Goal: Information Seeking & Learning: Learn about a topic

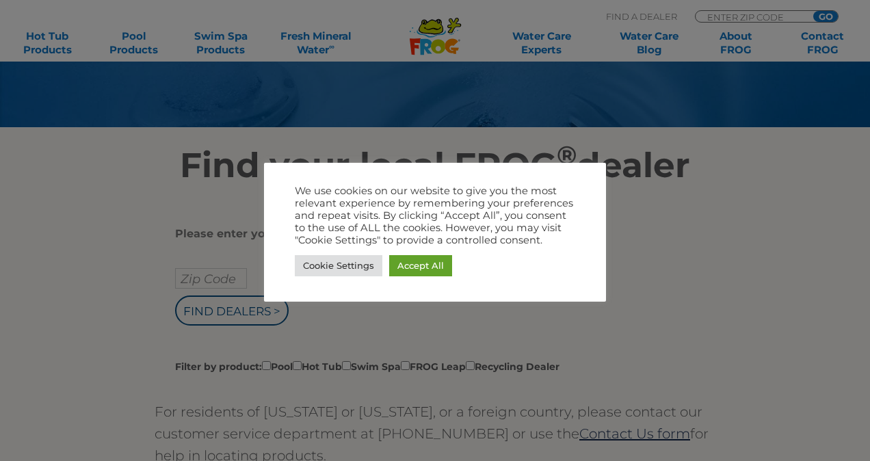
click at [650, 269] on div at bounding box center [435, 230] width 870 height 461
click at [335, 263] on link "Cookie Settings" at bounding box center [339, 265] width 88 height 21
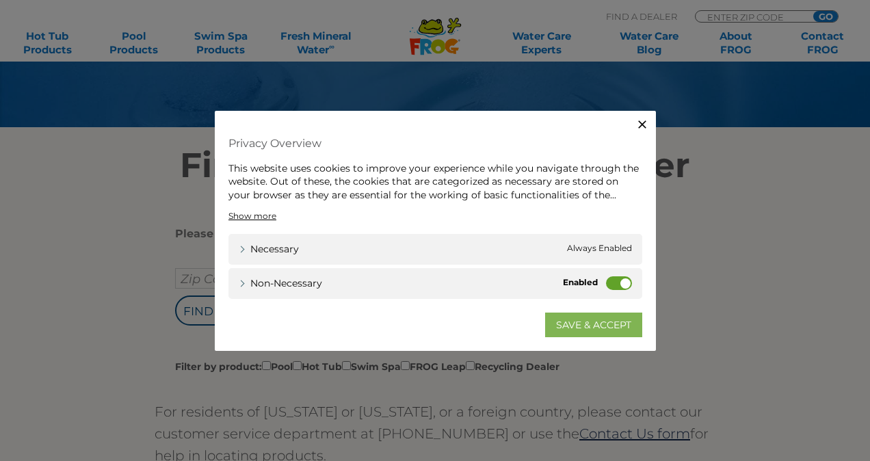
click at [566, 326] on link "SAVE & ACCEPT" at bounding box center [593, 325] width 97 height 25
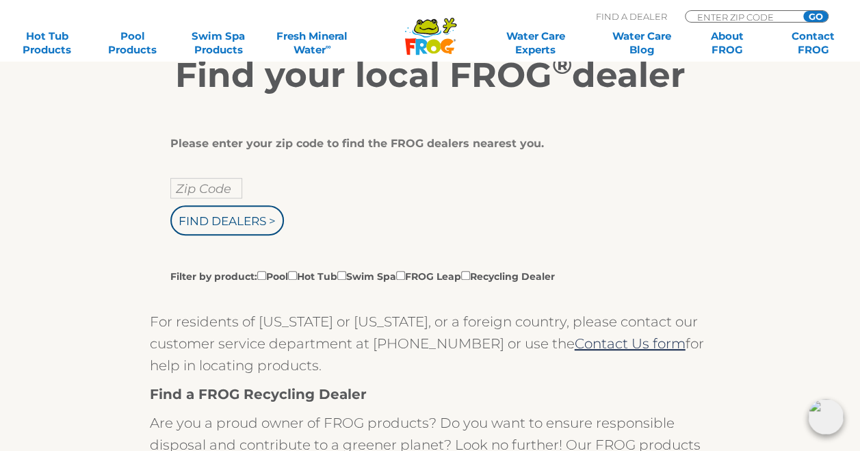
scroll to position [205, 0]
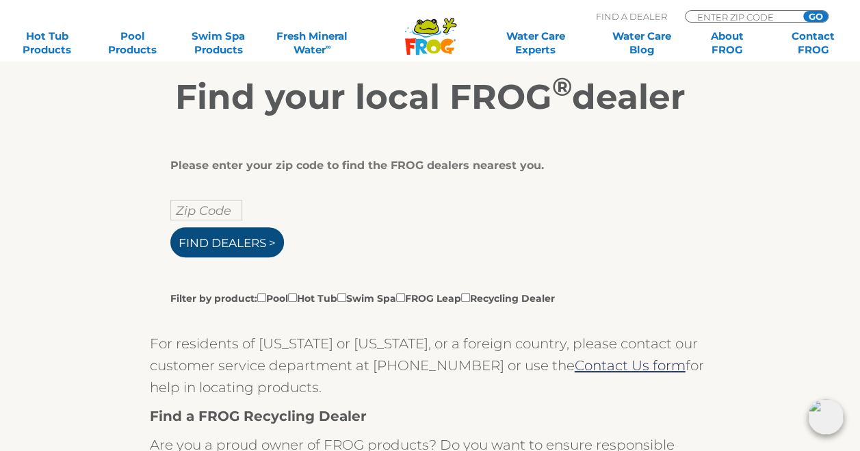
click at [267, 239] on input "Find Dealers >" at bounding box center [227, 242] width 114 height 30
type input "ENTER ZIP CODE"
click at [191, 209] on input "text" at bounding box center [206, 210] width 72 height 21
type input "66025"
click at [259, 241] on input "Find Dealers >" at bounding box center [227, 242] width 114 height 30
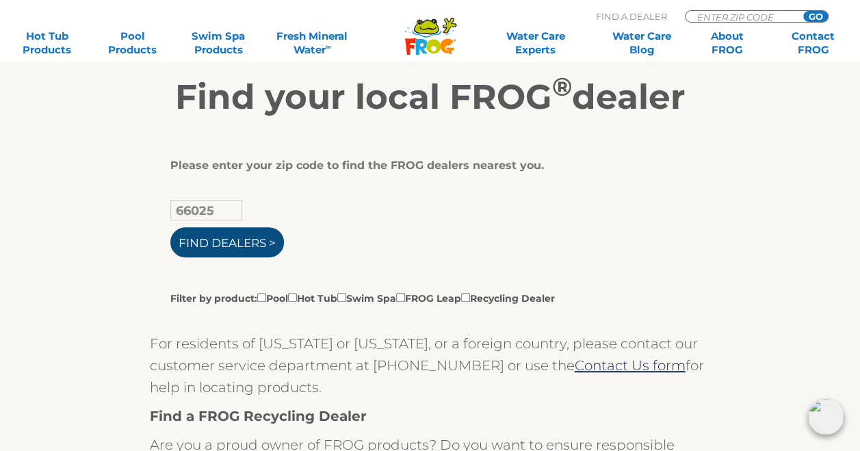
click at [269, 239] on input "Find Dealers >" at bounding box center [227, 242] width 114 height 30
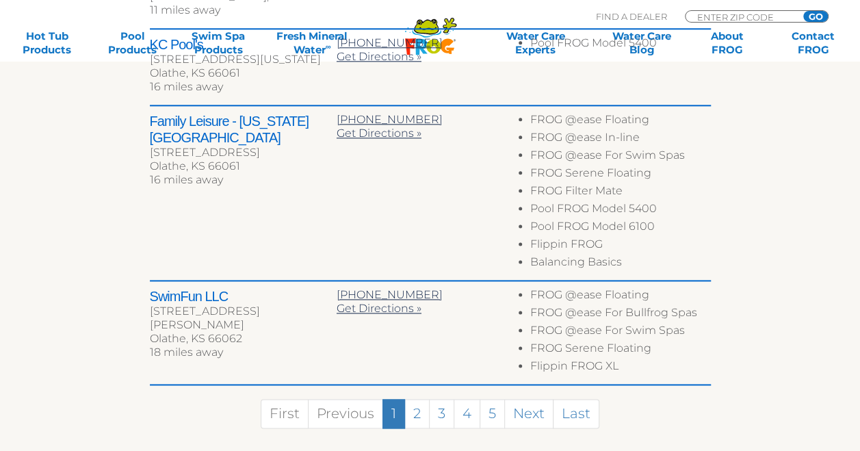
scroll to position [821, 0]
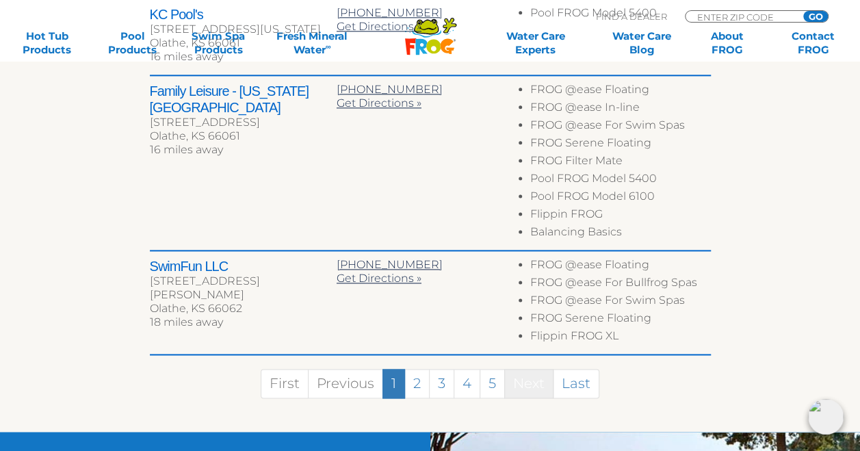
click at [528, 379] on link "Next" at bounding box center [528, 383] width 49 height 29
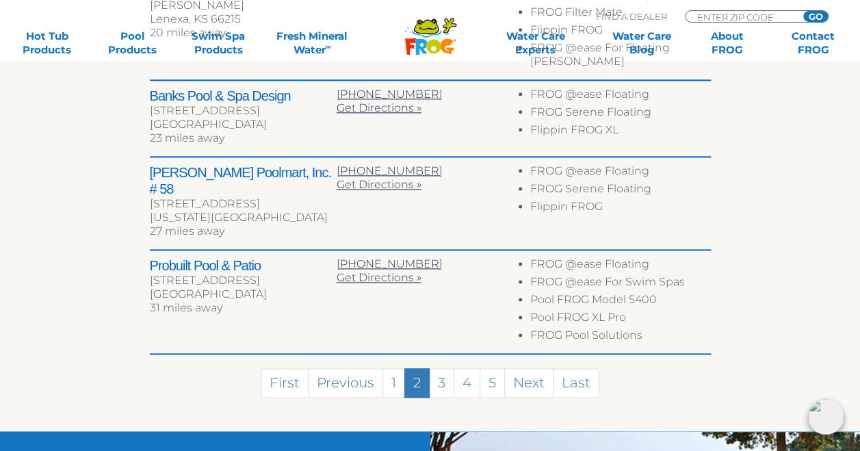
scroll to position [809, 0]
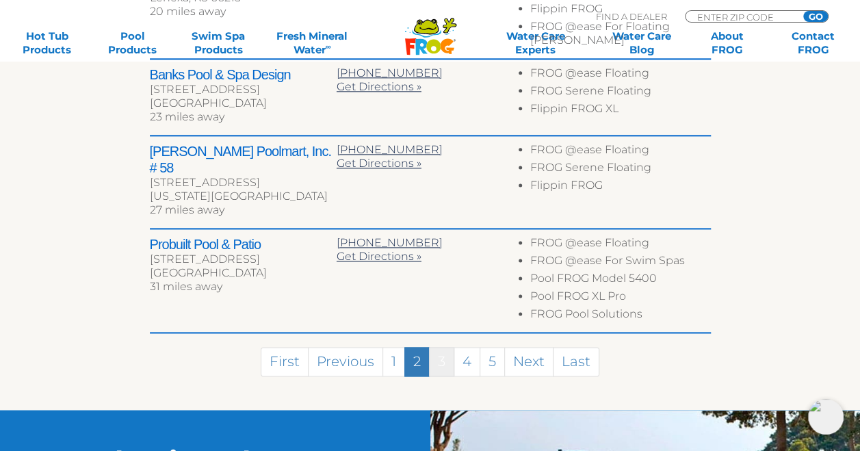
click at [438, 347] on link "3" at bounding box center [441, 361] width 25 height 29
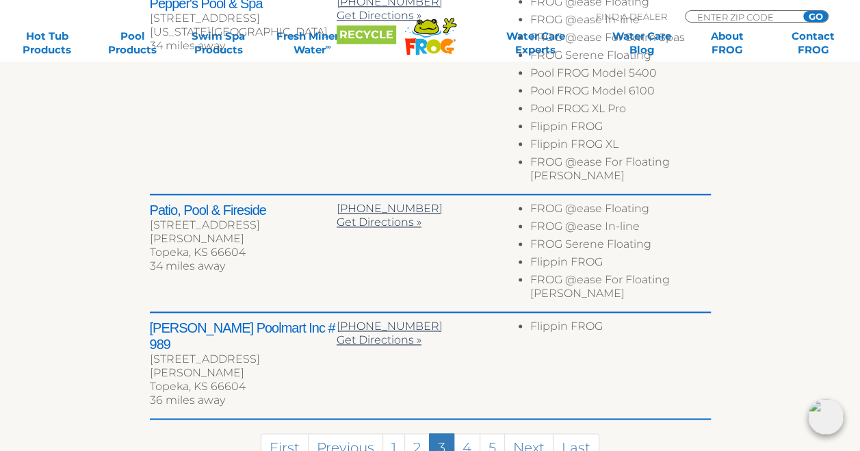
scroll to position [889, 0]
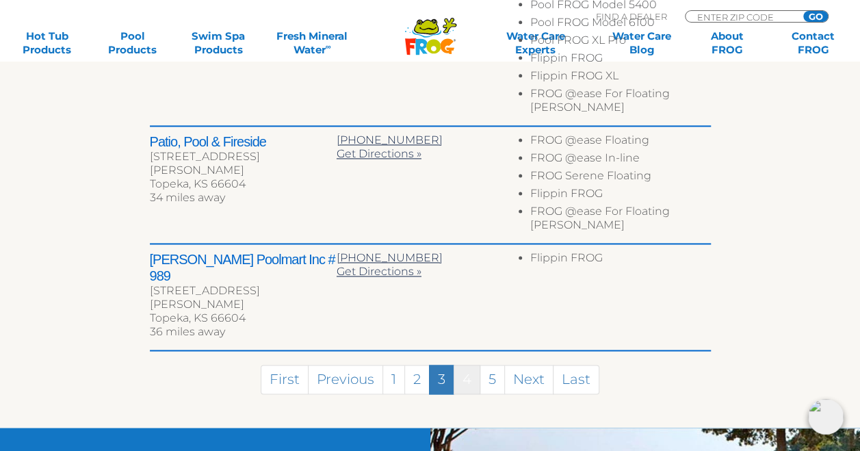
click at [465, 365] on link "4" at bounding box center [467, 379] width 27 height 29
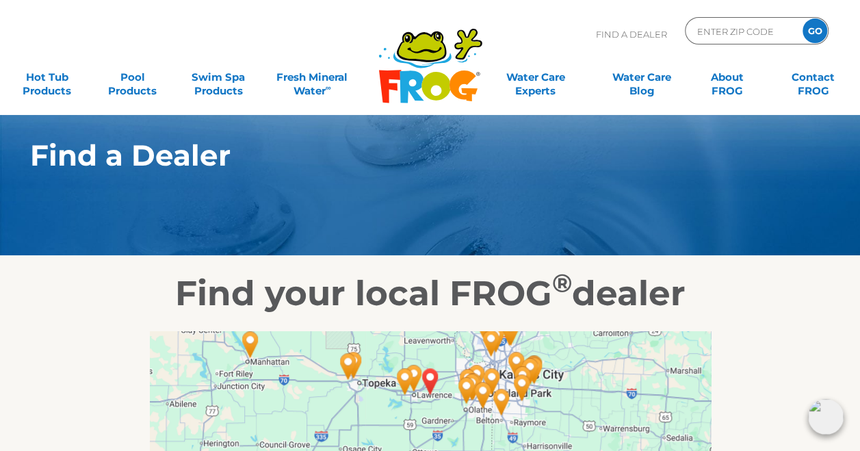
scroll to position [0, 0]
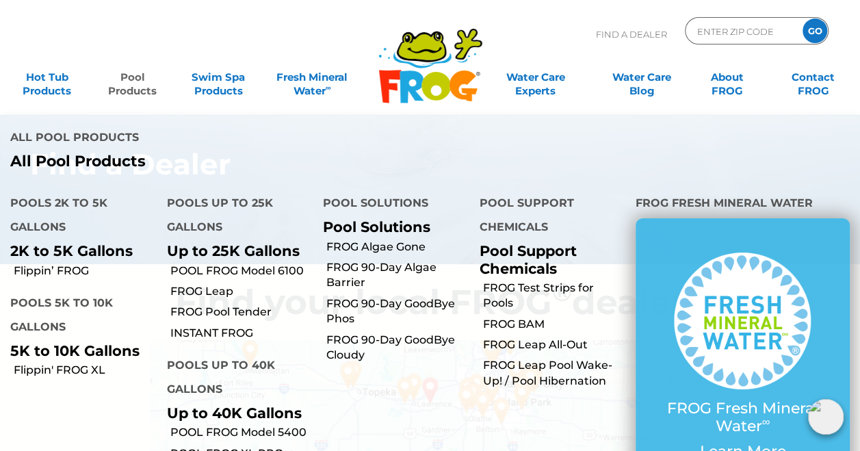
click at [136, 88] on link "Pool Products" at bounding box center [132, 77] width 66 height 27
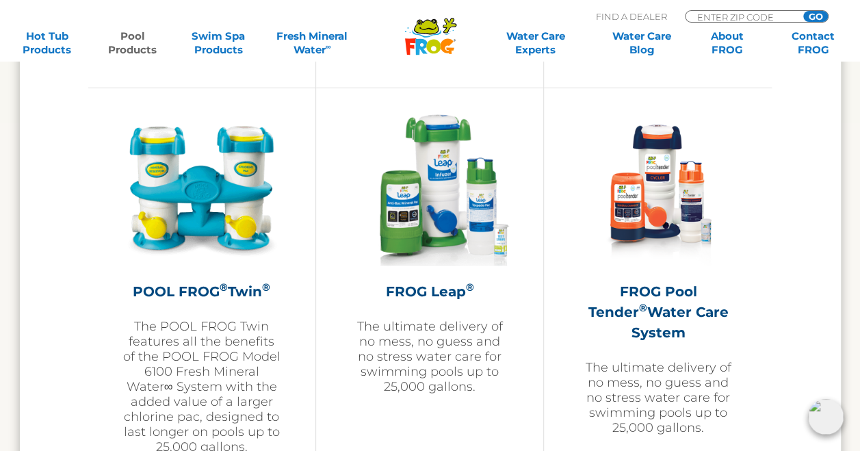
scroll to position [2394, 0]
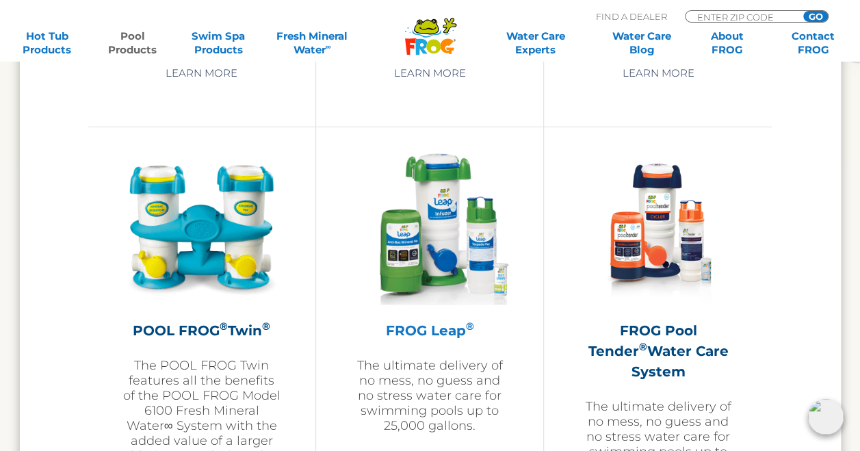
click at [428, 326] on h2 "FROG Leap ®" at bounding box center [429, 330] width 159 height 21
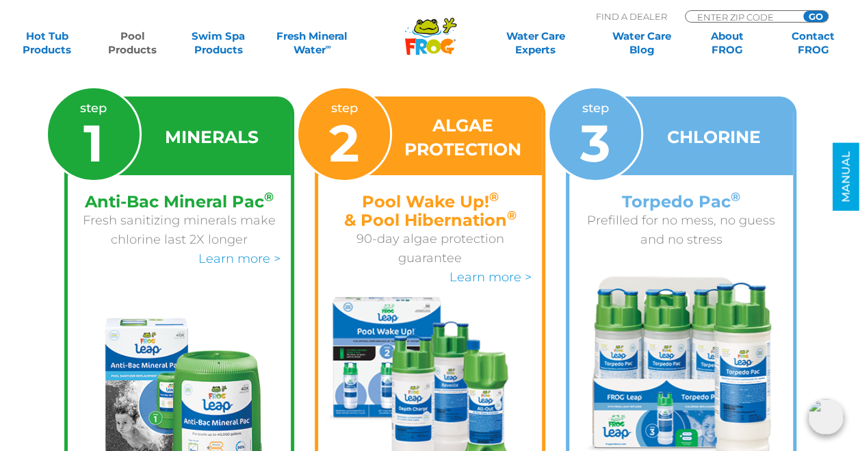
scroll to position [2189, 0]
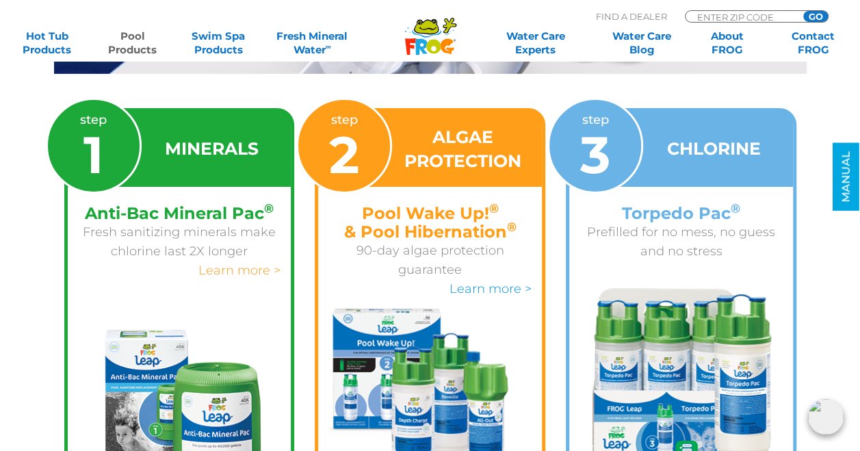
click at [237, 263] on link "Learn more >" at bounding box center [239, 270] width 82 height 15
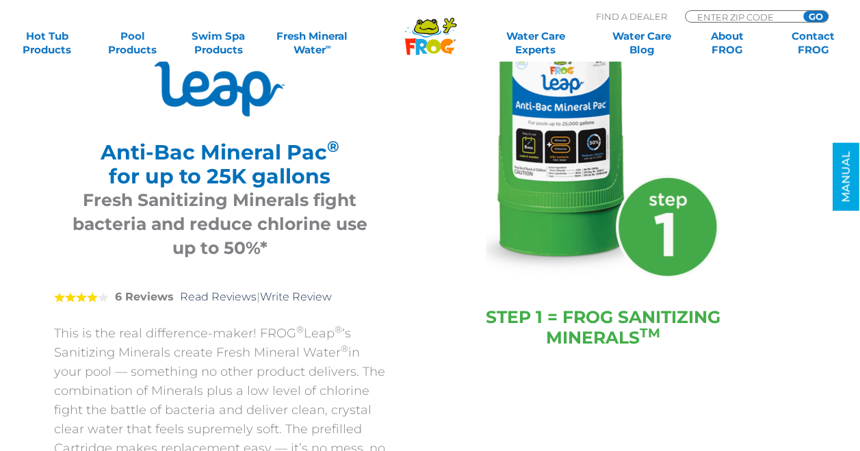
scroll to position [137, 0]
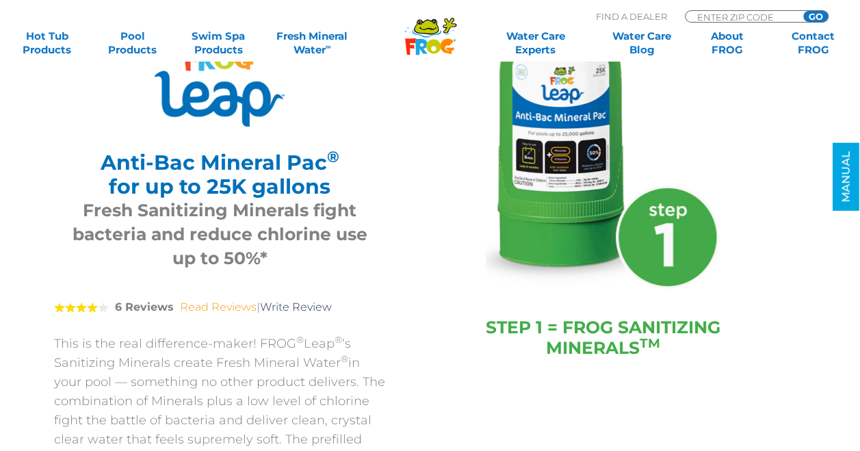
click at [215, 309] on link "Read Reviews" at bounding box center [218, 306] width 77 height 13
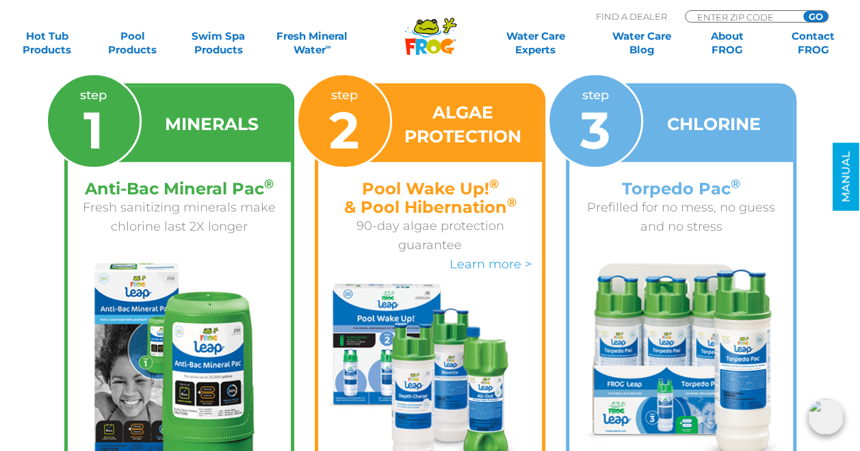
scroll to position [1832, 0]
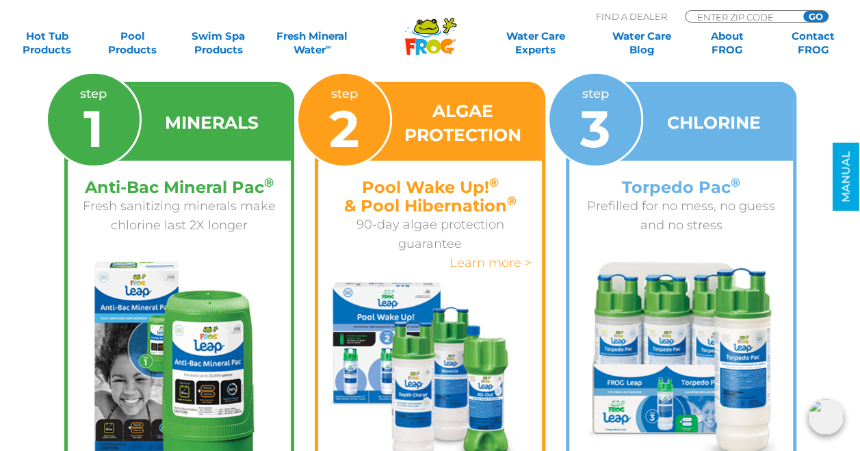
click at [488, 259] on link "Learn more >" at bounding box center [490, 262] width 82 height 15
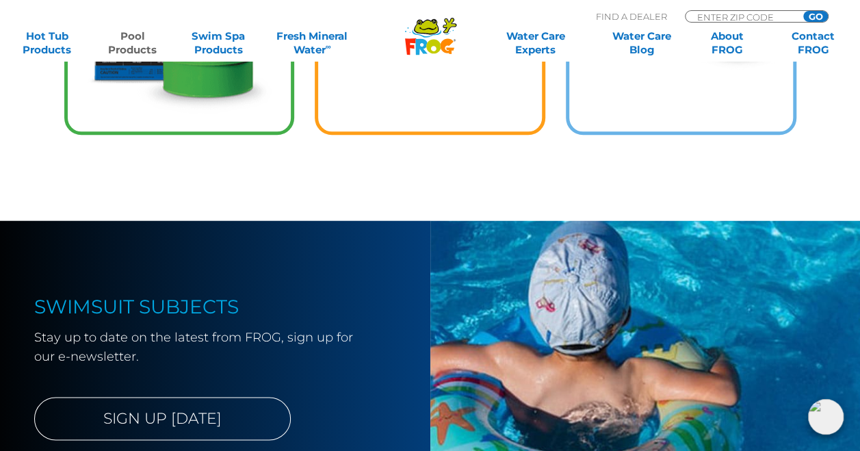
scroll to position [3420, 0]
